Goal: Transaction & Acquisition: Download file/media

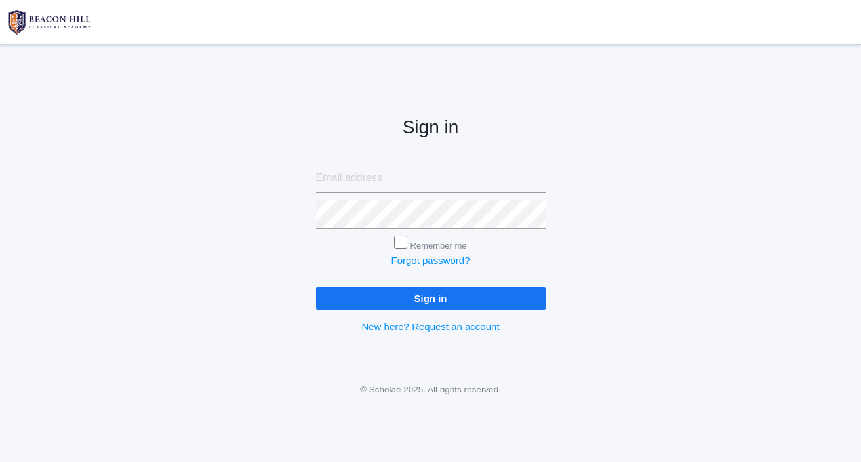
type input "[EMAIL_ADDRESS][DOMAIN_NAME]"
click at [399, 238] on input "Remember me" at bounding box center [400, 241] width 13 height 13
checkbox input "true"
click at [421, 294] on input "Sign in" at bounding box center [430, 298] width 229 height 22
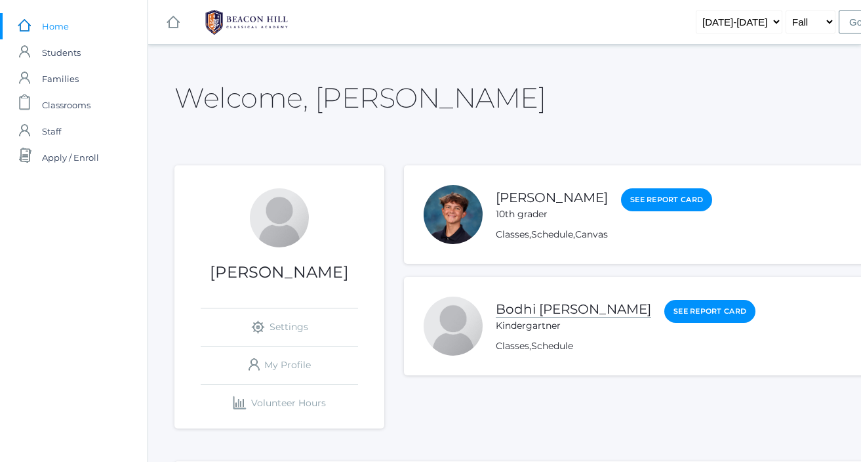
click at [517, 307] on link "Bodhi [PERSON_NAME]" at bounding box center [573, 309] width 155 height 16
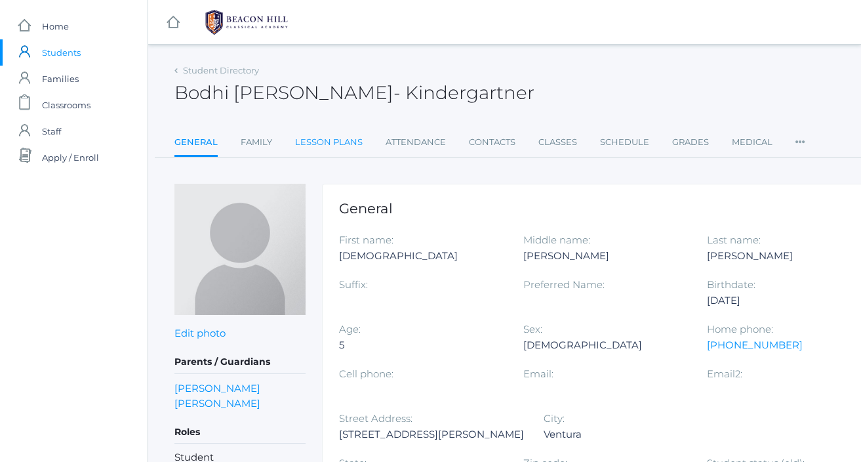
click at [328, 135] on link "Lesson Plans" at bounding box center [329, 142] width 68 height 26
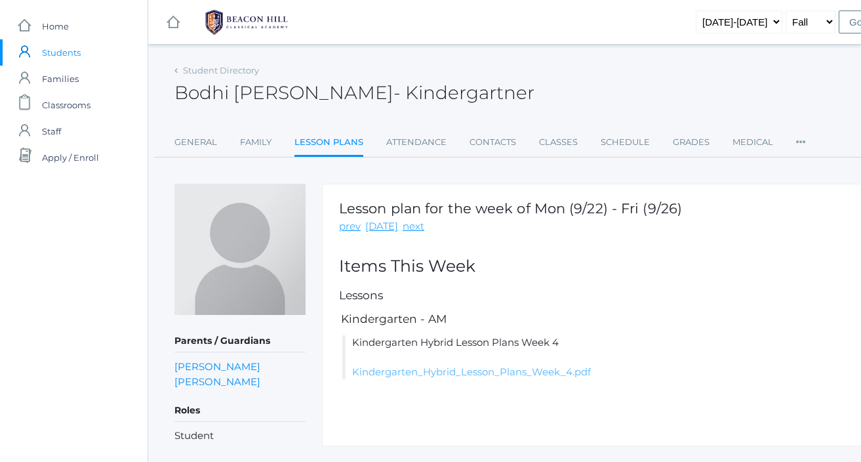
click at [445, 372] on link "Kindergarten_Hybrid_Lesson_Plans_Week_4.pdf" at bounding box center [471, 371] width 239 height 12
